Goal: Use online tool/utility: Utilize a website feature to perform a specific function

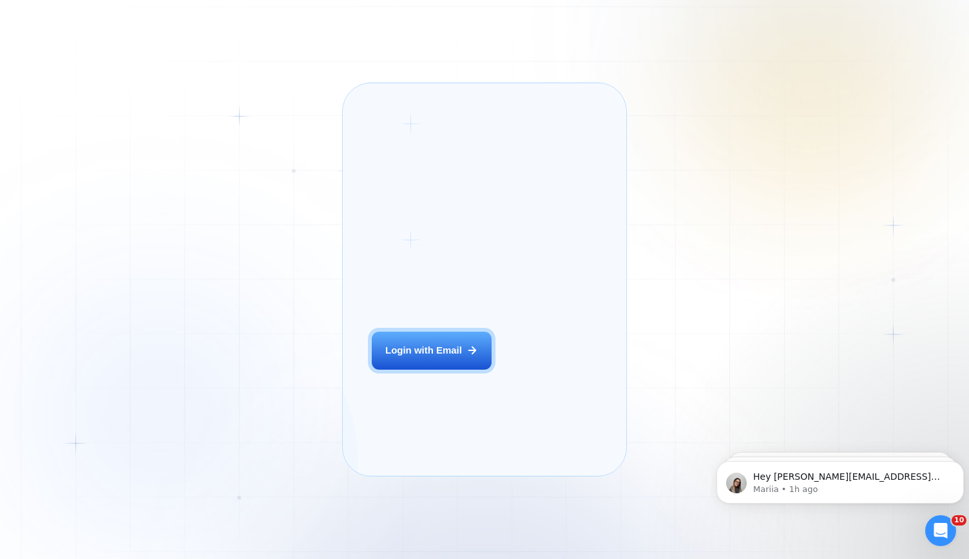
click at [962, 466] on icon "Dismiss notification" at bounding box center [960, 466] width 6 height 6
click at [957, 462] on icon "Dismiss notification" at bounding box center [960, 464] width 7 height 7
click at [957, 463] on icon "Dismiss notification" at bounding box center [960, 466] width 6 height 6
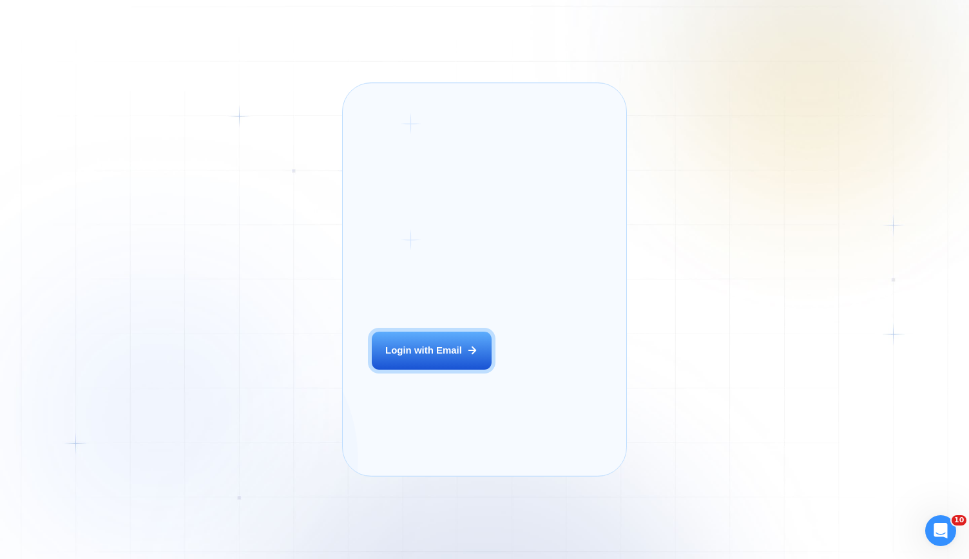
click at [807, 410] on div "Login ‍ Welcome to GigRadar. AI Business Manager for Agencies Login with Email …" at bounding box center [484, 279] width 969 height 559
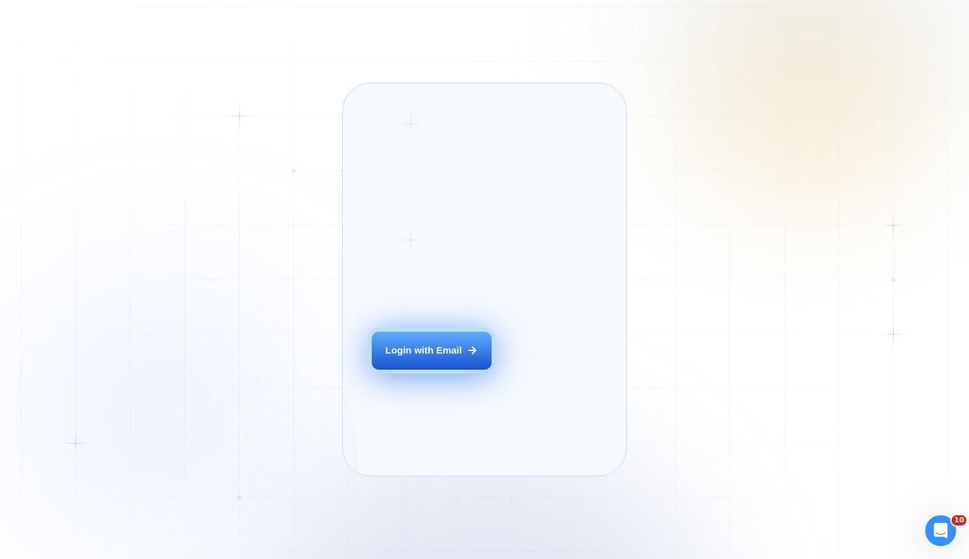
click at [427, 358] on div "Login with Email" at bounding box center [423, 351] width 77 height 14
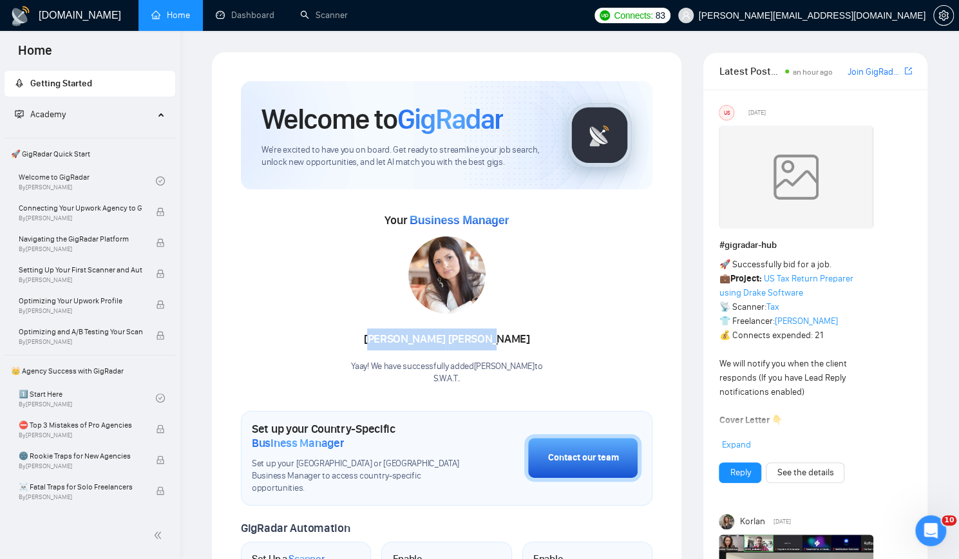
drag, startPoint x: 417, startPoint y: 335, endPoint x: 569, endPoint y: 335, distance: 152.0
click at [569, 335] on div "Your Business Manager Anna Kowalski Yaay! We have successfully added Anna Kowal…" at bounding box center [447, 297] width 412 height 175
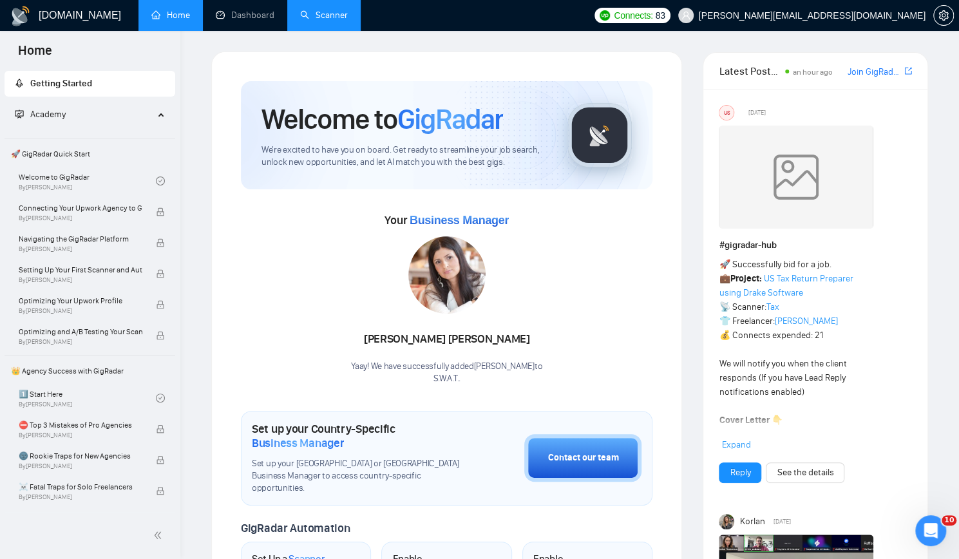
click at [320, 14] on link "Scanner" at bounding box center [324, 15] width 48 height 11
